Goal: Transaction & Acquisition: Obtain resource

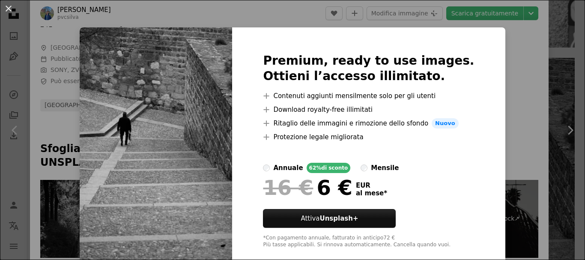
drag, startPoint x: 515, startPoint y: 93, endPoint x: 467, endPoint y: 108, distance: 49.7
click at [515, 93] on div "An X shape Premium, ready to use images. Ottieni l’accesso illimitato. A plus s…" at bounding box center [292, 130] width 585 height 260
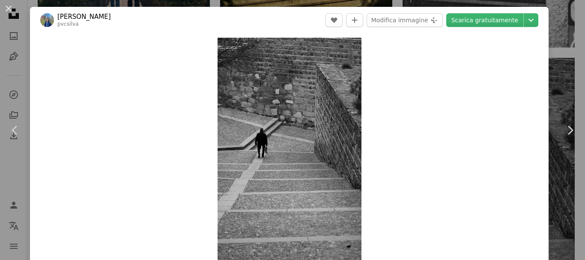
drag, startPoint x: 9, startPoint y: 7, endPoint x: 33, endPoint y: 25, distance: 30.0
click at [9, 7] on button "An X shape" at bounding box center [8, 8] width 10 height 10
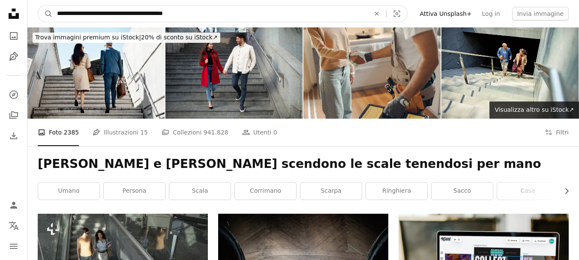
drag, startPoint x: 204, startPoint y: 13, endPoint x: 0, endPoint y: 22, distance: 204.1
type input "**********"
click at [38, 6] on button "A magnifying glass" at bounding box center [45, 14] width 15 height 16
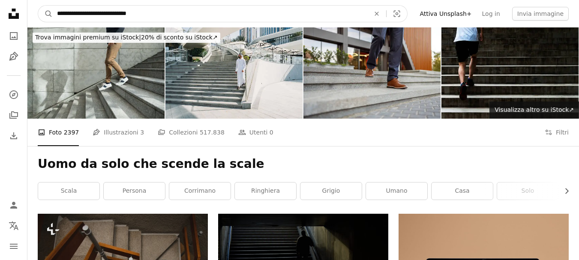
drag, startPoint x: 166, startPoint y: 14, endPoint x: 35, endPoint y: 16, distance: 131.5
click at [35, 16] on nav "**********" at bounding box center [302, 13] width 551 height 27
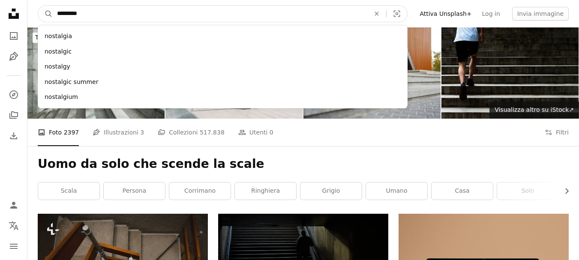
type input "*********"
click at [38, 6] on button "A magnifying glass" at bounding box center [45, 14] width 15 height 16
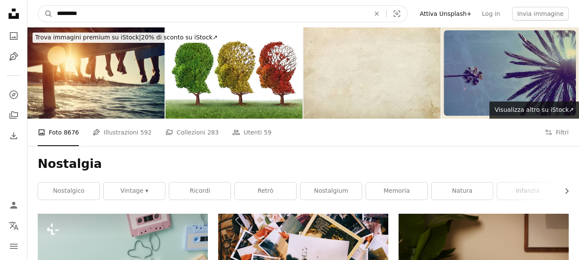
drag, startPoint x: 99, startPoint y: 20, endPoint x: 13, endPoint y: 4, distance: 87.5
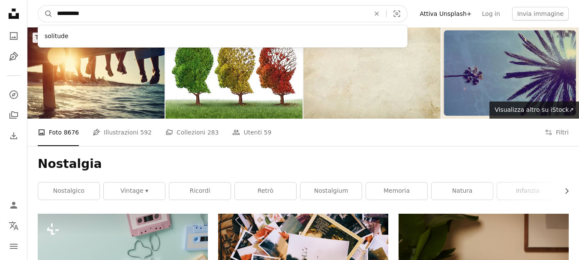
type input "**********"
click at [38, 6] on button "A magnifying glass" at bounding box center [45, 14] width 15 height 16
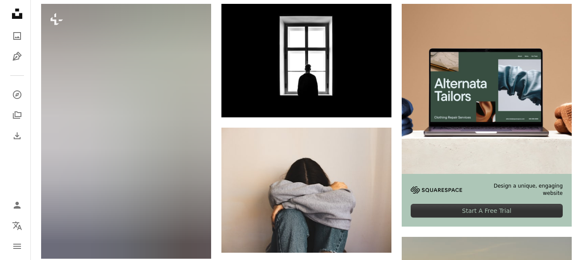
scroll to position [143, 0]
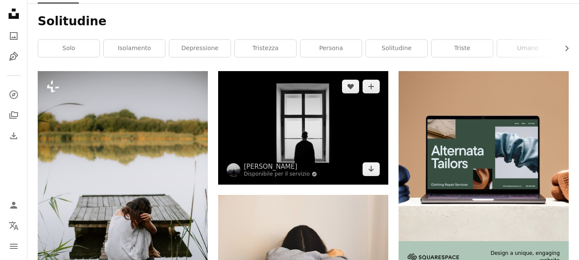
click at [308, 137] on img at bounding box center [303, 127] width 170 height 113
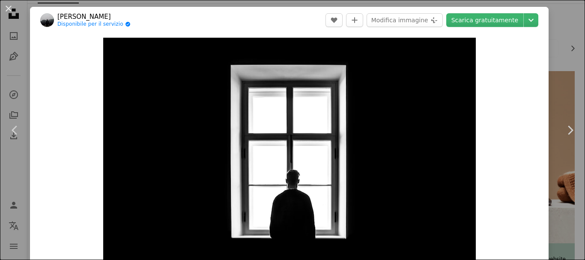
drag, startPoint x: 7, startPoint y: 7, endPoint x: 34, endPoint y: 19, distance: 29.0
click at [7, 7] on button "An X shape" at bounding box center [8, 8] width 10 height 10
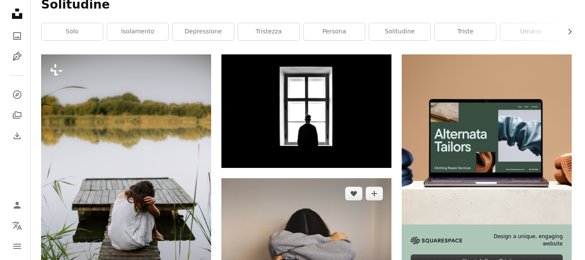
scroll to position [143, 0]
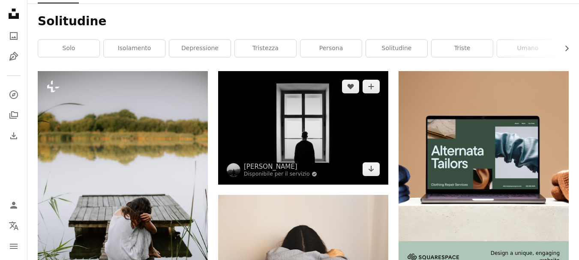
click at [334, 104] on img at bounding box center [303, 127] width 170 height 113
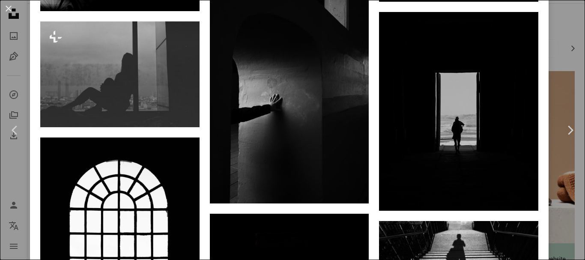
scroll to position [4388, 0]
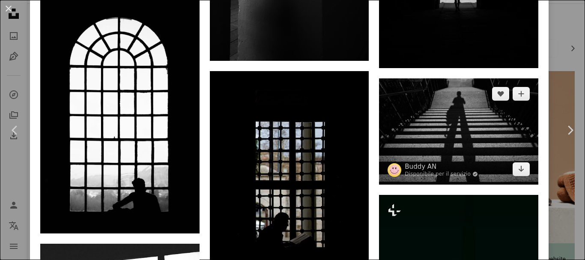
click at [467, 78] on img at bounding box center [458, 131] width 159 height 106
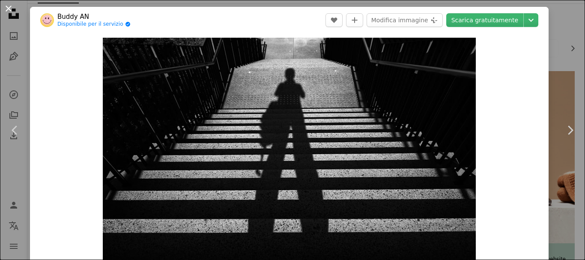
click at [5, 7] on button "An X shape" at bounding box center [8, 8] width 10 height 10
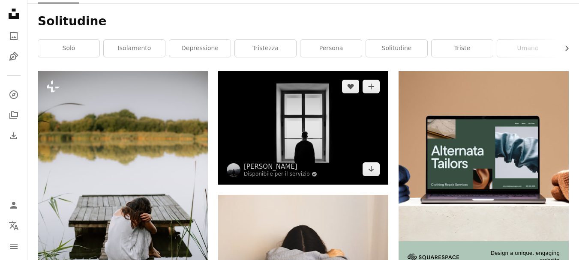
click at [310, 131] on img at bounding box center [303, 127] width 170 height 113
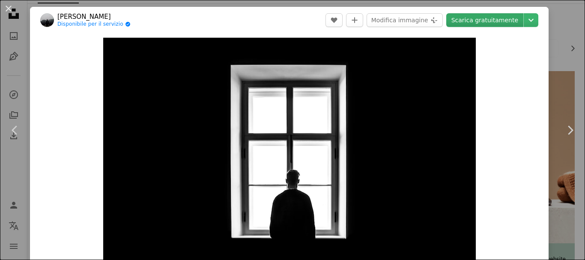
click at [484, 21] on link "Scarica gratuitamente" at bounding box center [484, 20] width 77 height 14
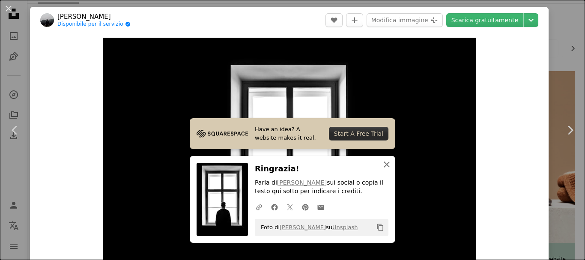
click at [383, 168] on icon "An X shape" at bounding box center [387, 164] width 10 height 10
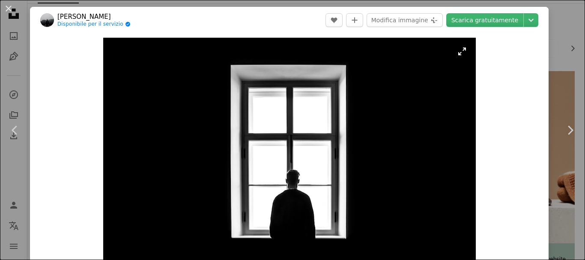
click at [458, 56] on img "Ingrandisci questa immagine" at bounding box center [289, 162] width 373 height 248
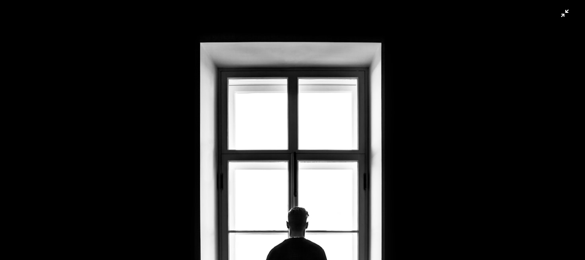
click at [557, 17] on img "Rimpicciolisci questa immagine" at bounding box center [293, 195] width 586 height 391
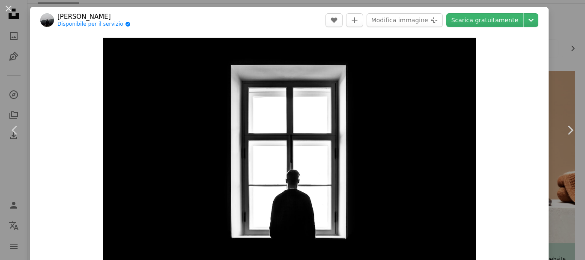
scroll to position [26, 0]
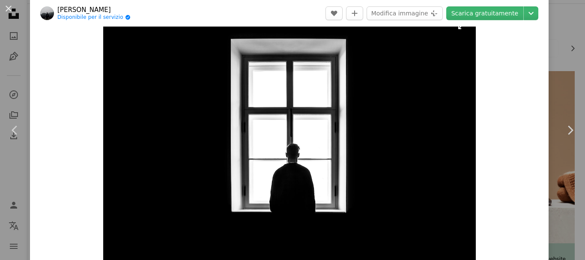
click at [457, 29] on img "Ingrandisci questa immagine" at bounding box center [289, 136] width 373 height 248
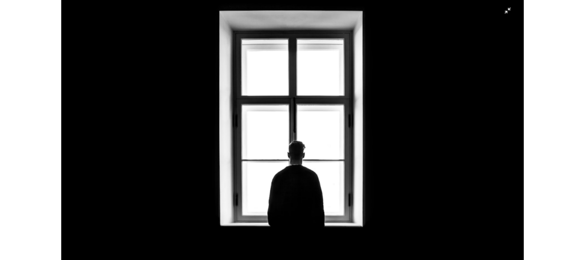
scroll to position [29, 0]
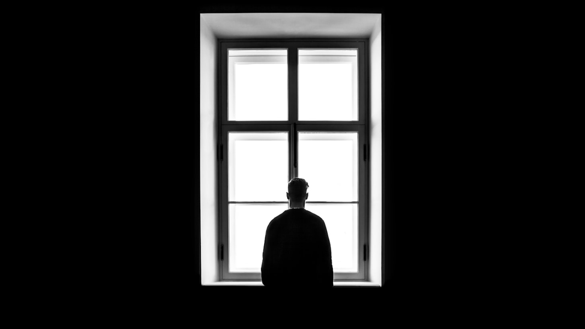
drag, startPoint x: 583, startPoint y: 86, endPoint x: 583, endPoint y: 93, distance: 7.3
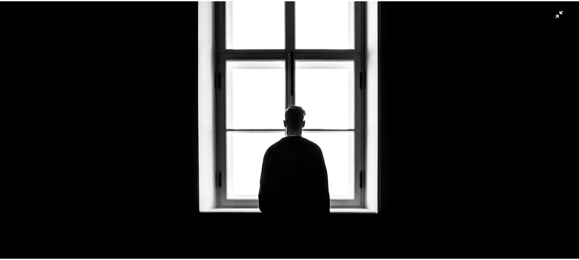
scroll to position [121, 0]
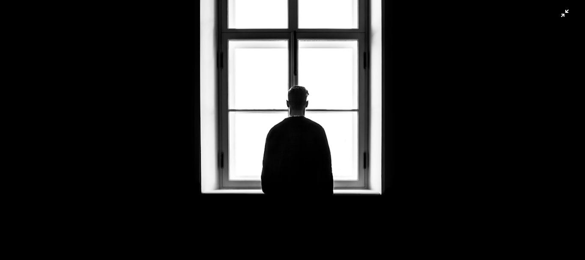
click at [560, 15] on img "Rimpicciolisci questa immagine" at bounding box center [293, 73] width 586 height 391
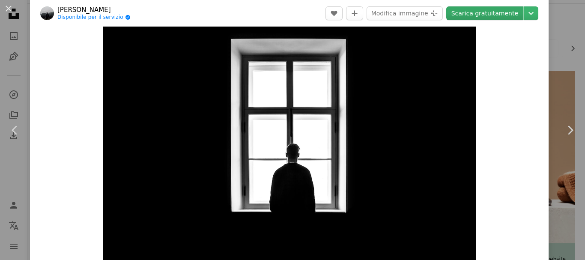
click at [469, 12] on link "Scarica gratuitamente" at bounding box center [484, 13] width 77 height 14
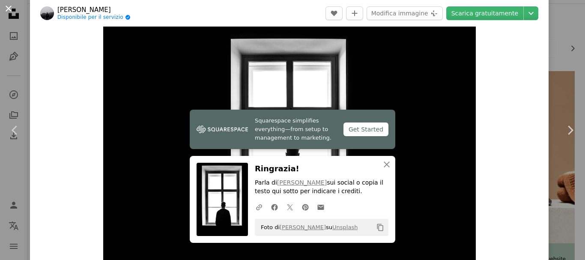
click at [8, 6] on button "An X shape" at bounding box center [8, 8] width 10 height 10
